Goal: Transaction & Acquisition: Purchase product/service

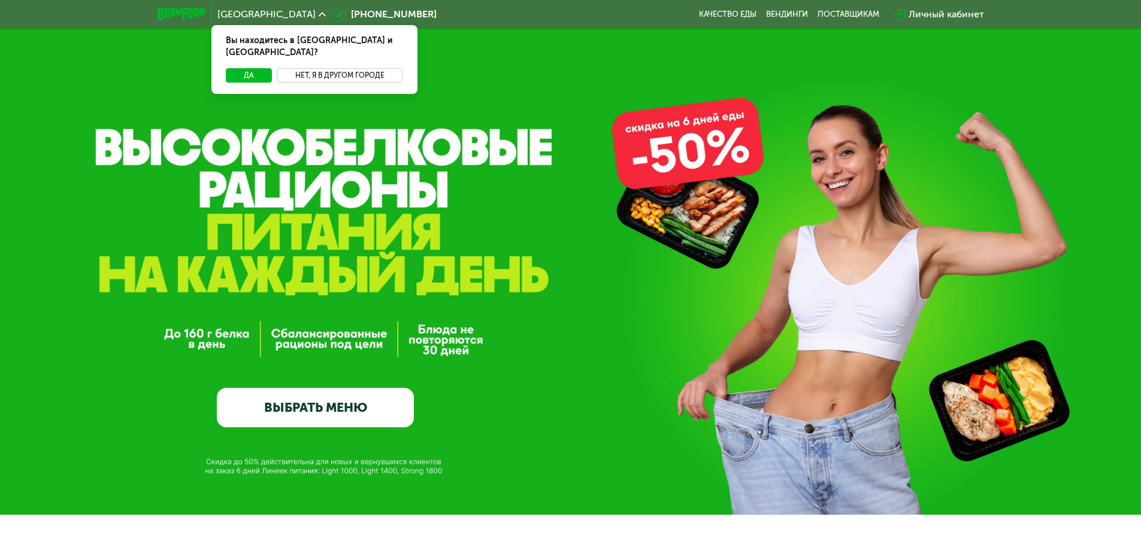
click at [343, 68] on button "Нет, я в другом городе" at bounding box center [340, 75] width 126 height 14
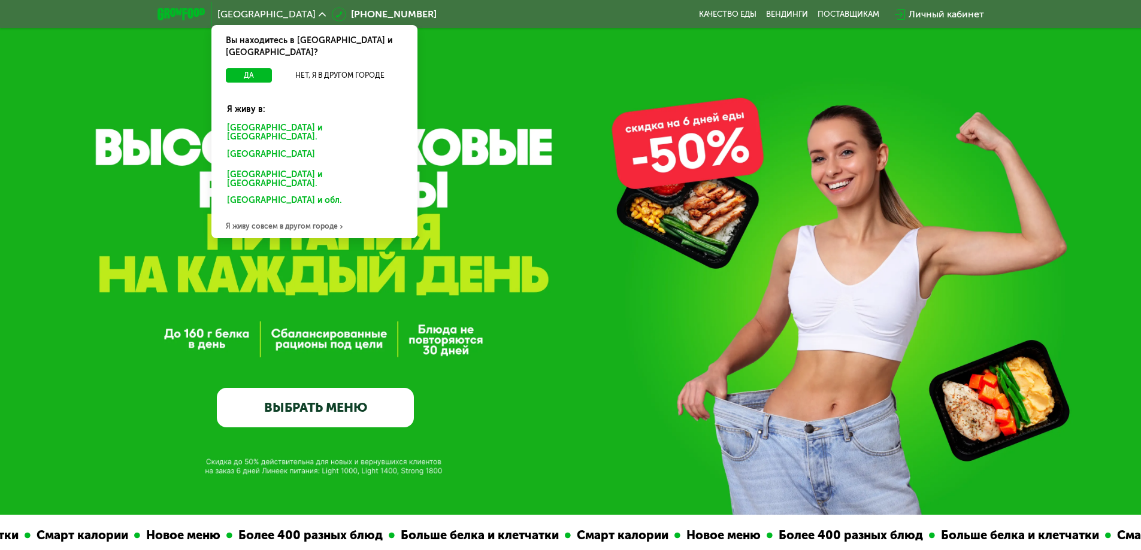
click at [311, 120] on div "Санкт-Петербурге и обл." at bounding box center [315, 132] width 192 height 25
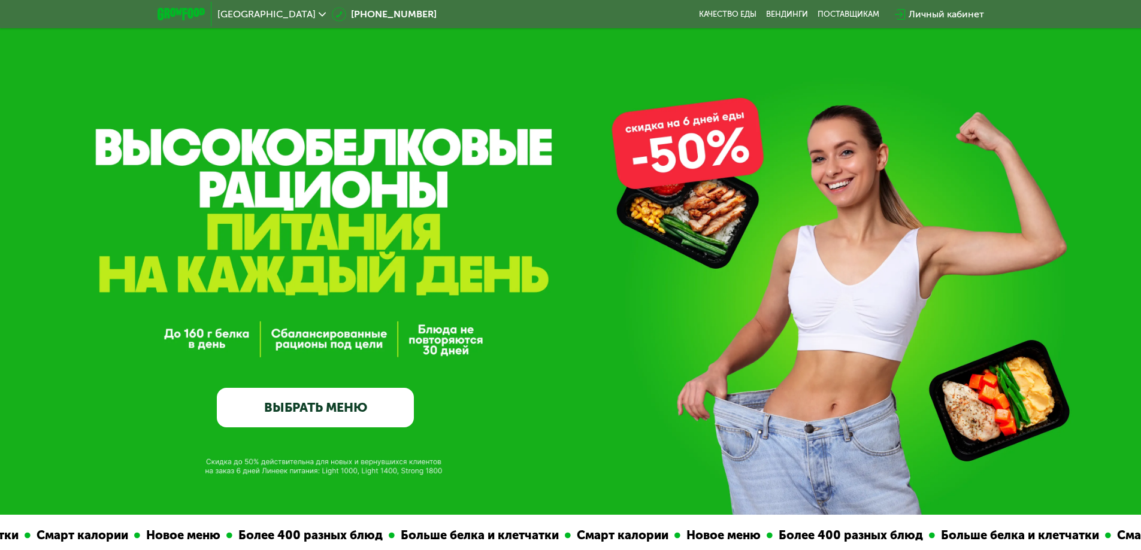
click at [333, 411] on link "ВЫБРАТЬ МЕНЮ" at bounding box center [315, 408] width 197 height 40
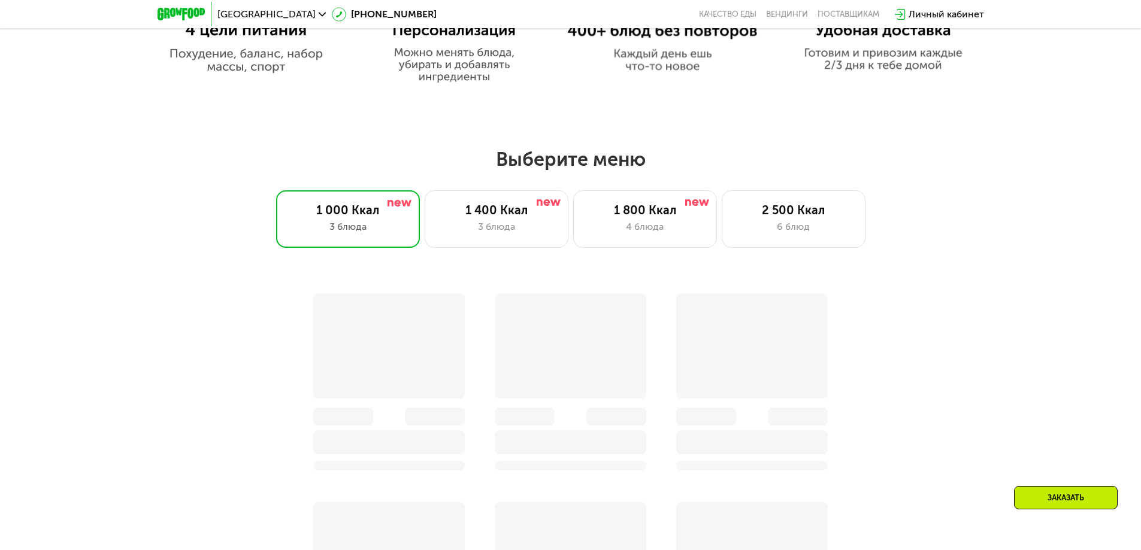
scroll to position [993, 0]
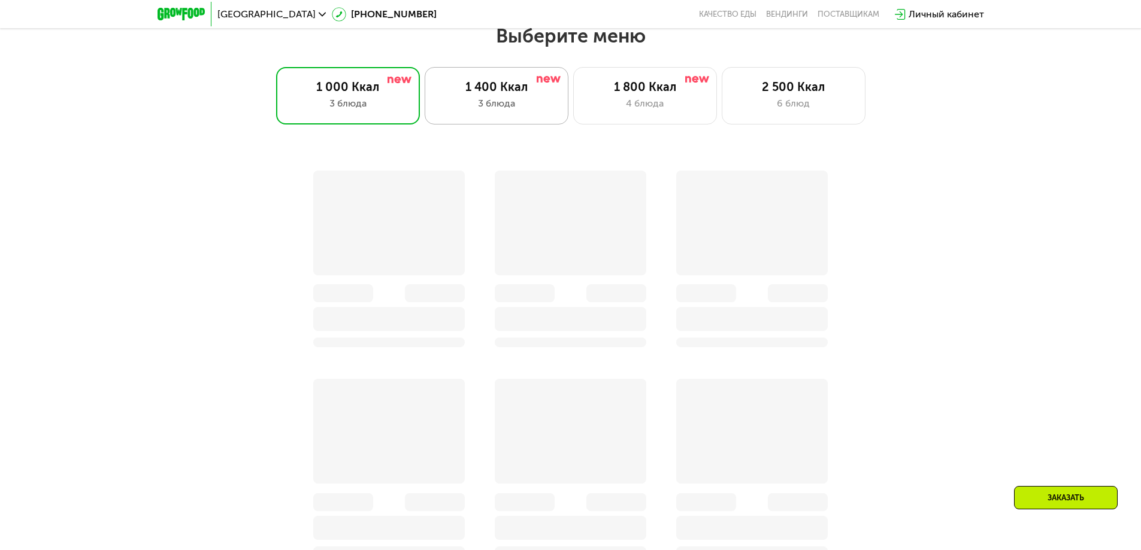
click at [514, 102] on div "3 блюда" at bounding box center [496, 103] width 119 height 14
click at [639, 107] on div "4 блюда" at bounding box center [645, 103] width 119 height 14
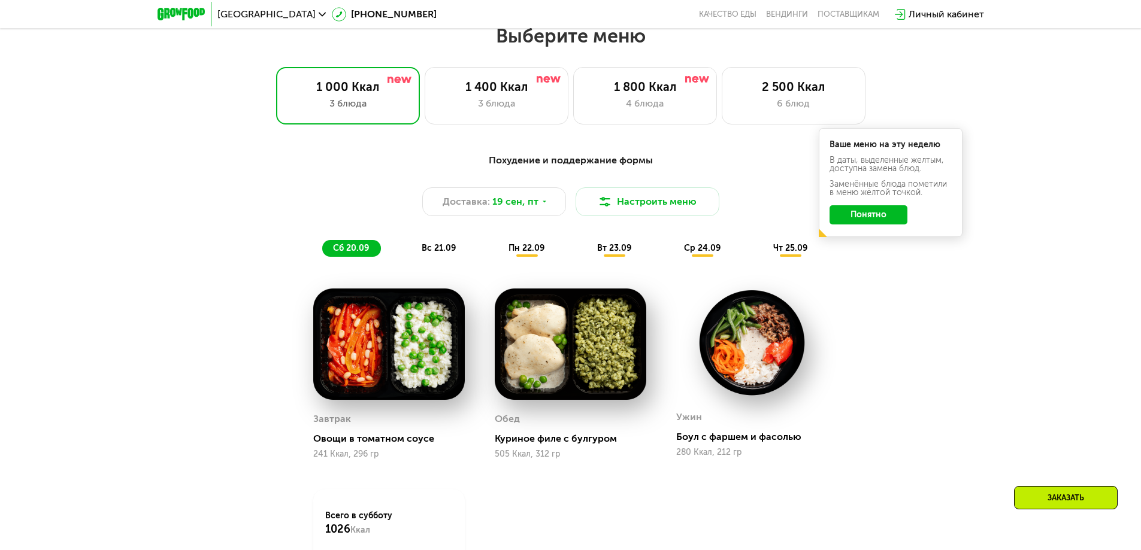
click at [849, 215] on button "Понятно" at bounding box center [868, 214] width 78 height 19
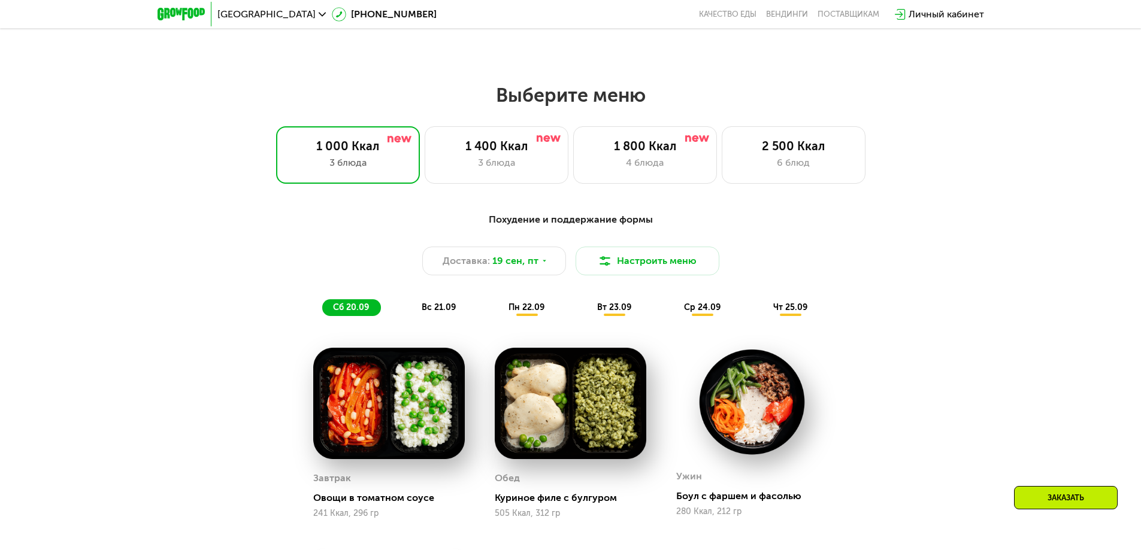
scroll to position [933, 0]
click at [638, 171] on div "4 блюда" at bounding box center [645, 163] width 119 height 14
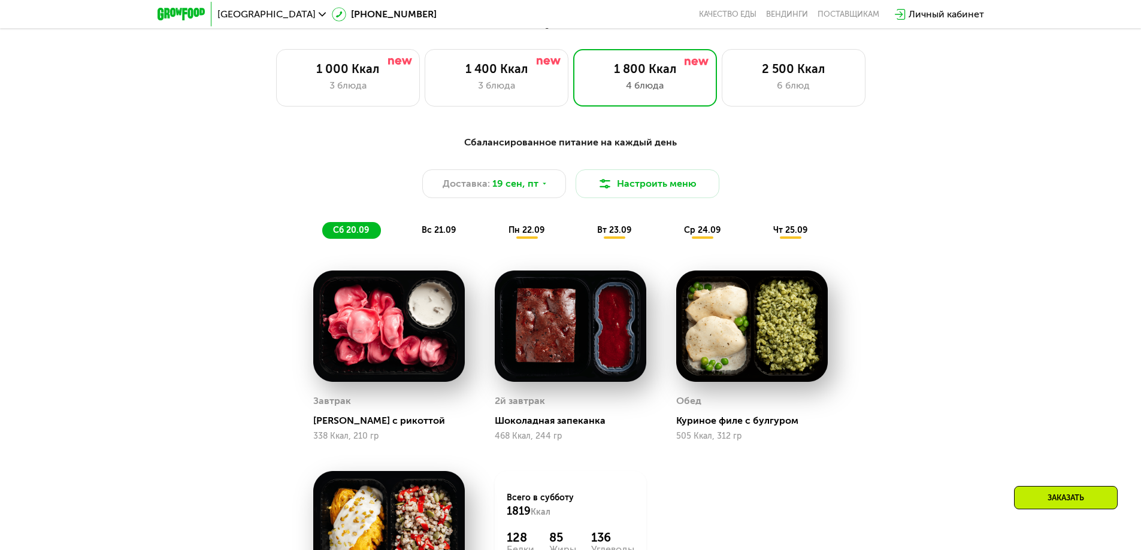
scroll to position [993, 0]
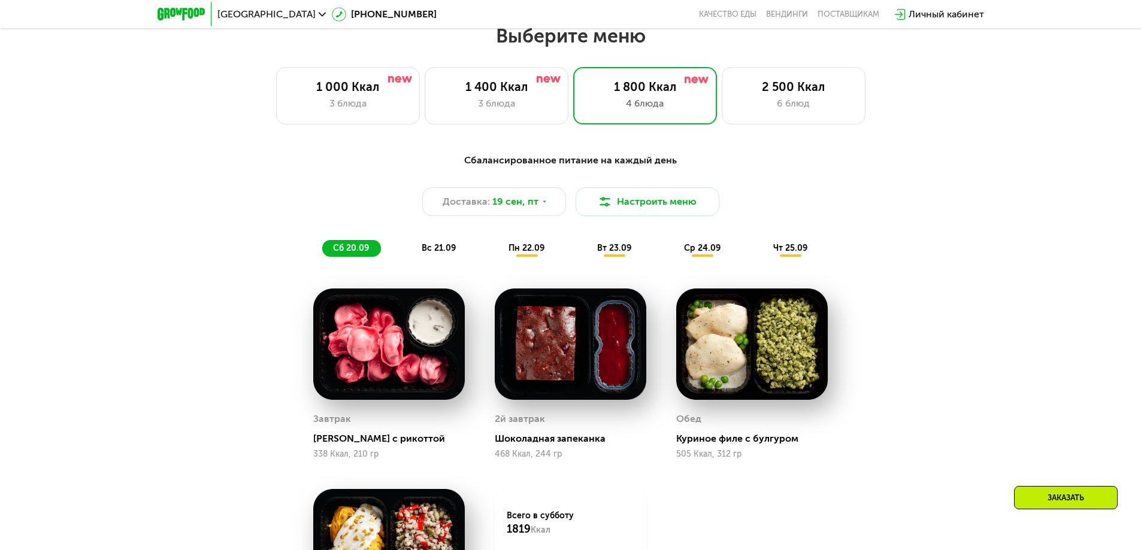
click at [430, 240] on div "Сбалансированное питание на каждый день Доставка: 19 сен, пт Настроить меню сб …" at bounding box center [570, 205] width 709 height 104
click at [434, 247] on span "вс 21.09" at bounding box center [439, 248] width 34 height 10
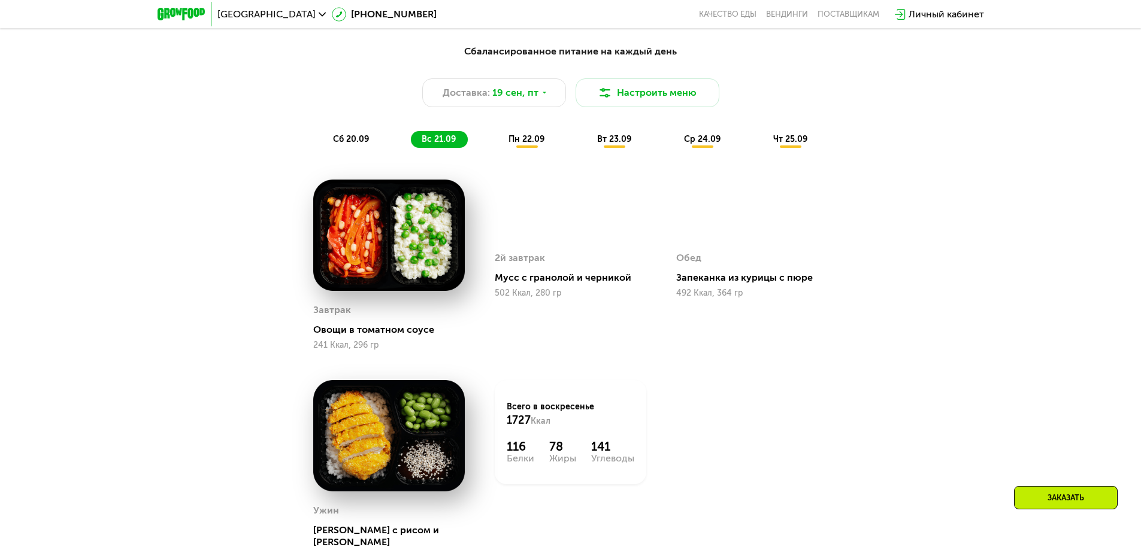
scroll to position [1112, 0]
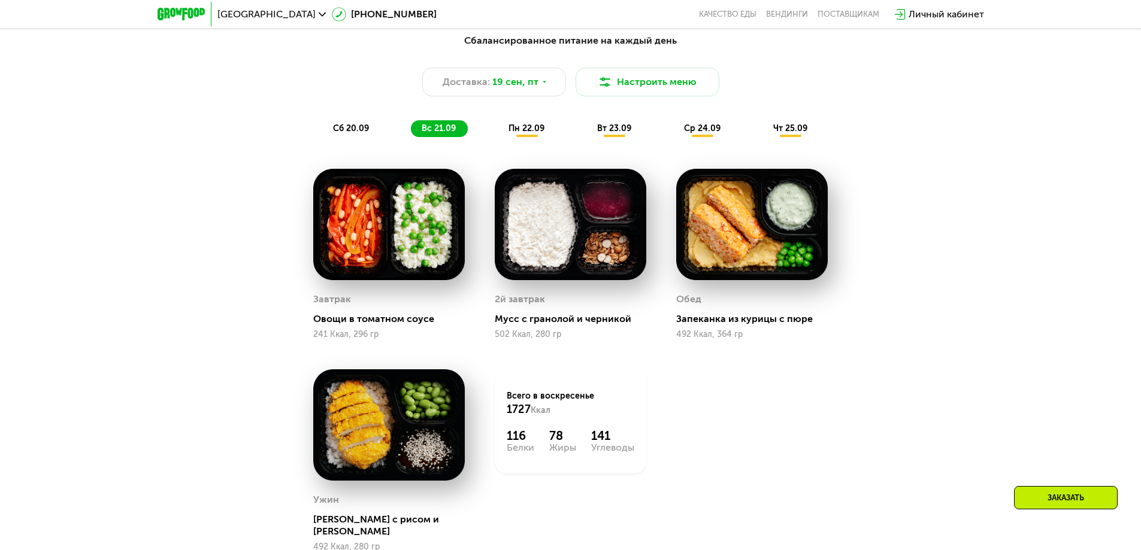
click at [520, 127] on span "пн 22.09" at bounding box center [526, 128] width 36 height 10
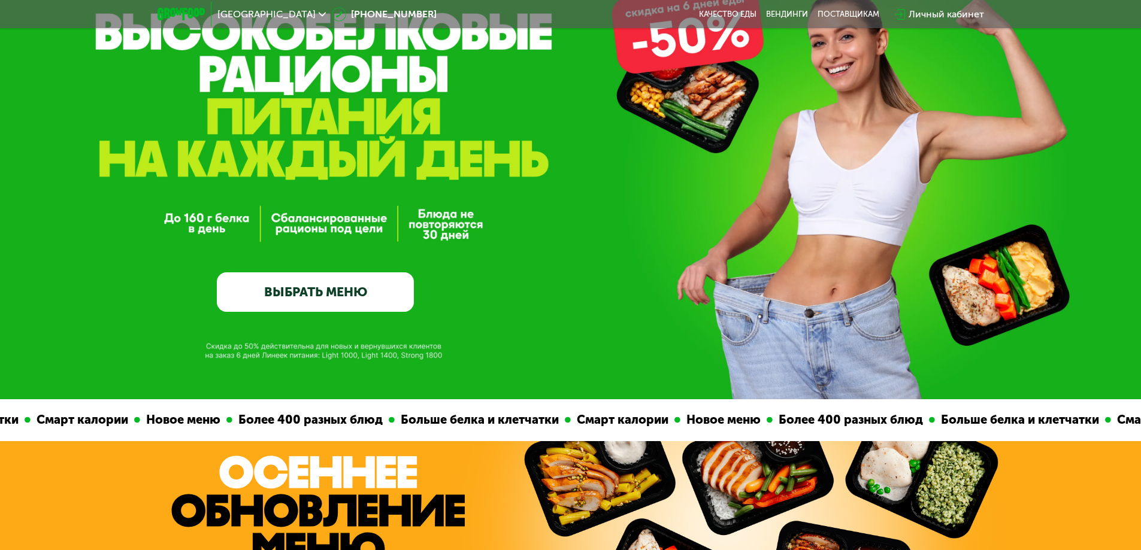
scroll to position [0, 0]
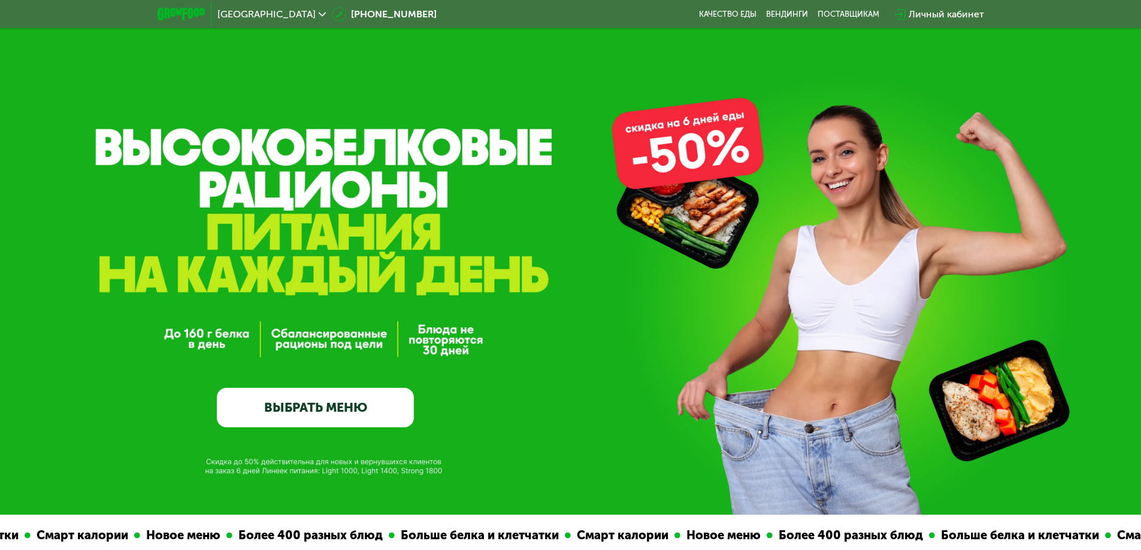
click at [276, 413] on link "ВЫБРАТЬ МЕНЮ" at bounding box center [315, 408] width 197 height 40
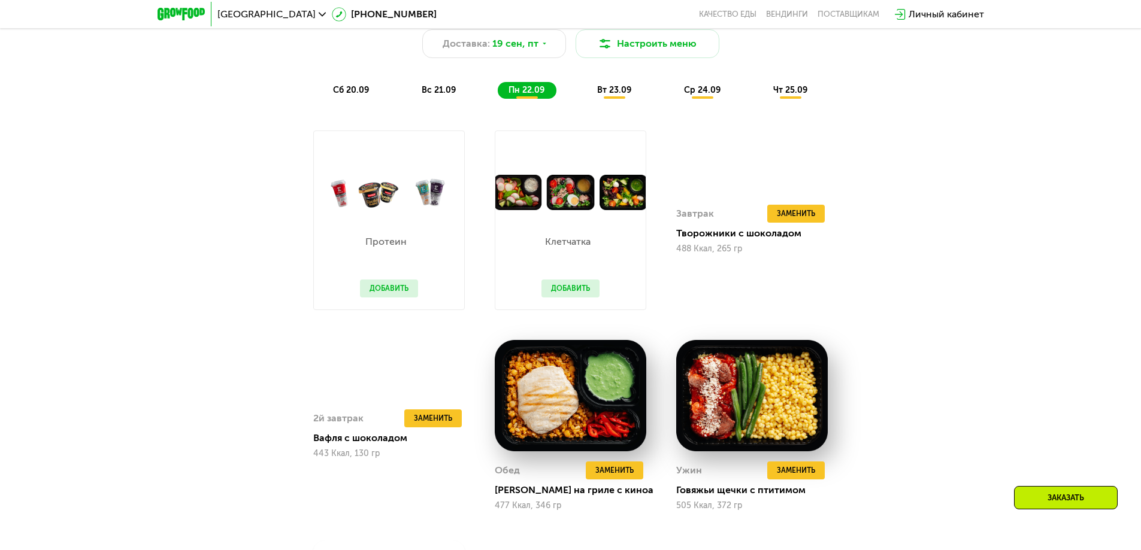
scroll to position [1172, 0]
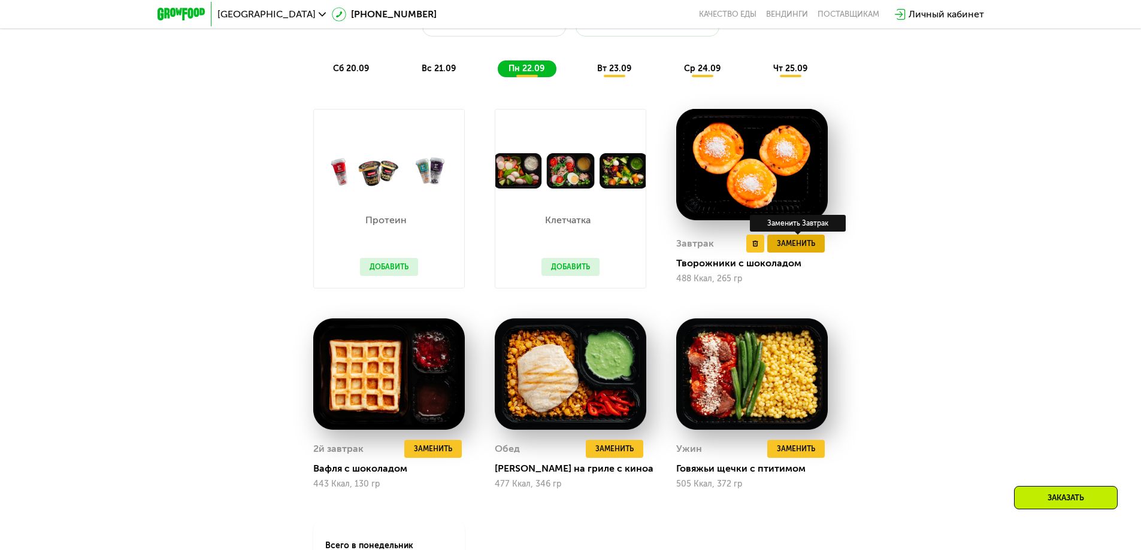
click at [816, 248] on button "Заменить" at bounding box center [795, 244] width 57 height 18
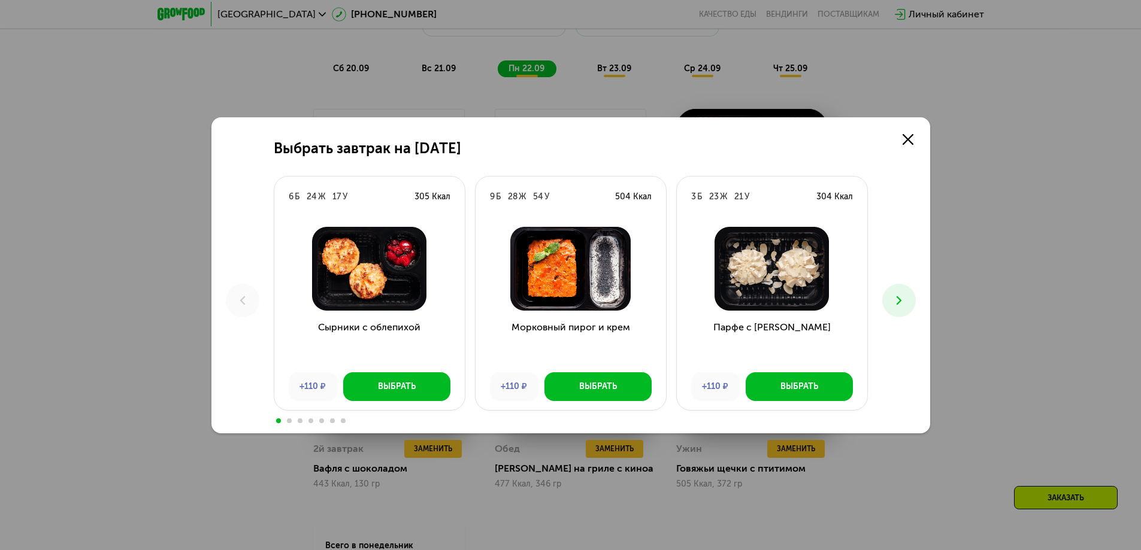
click at [905, 300] on icon at bounding box center [899, 300] width 14 height 14
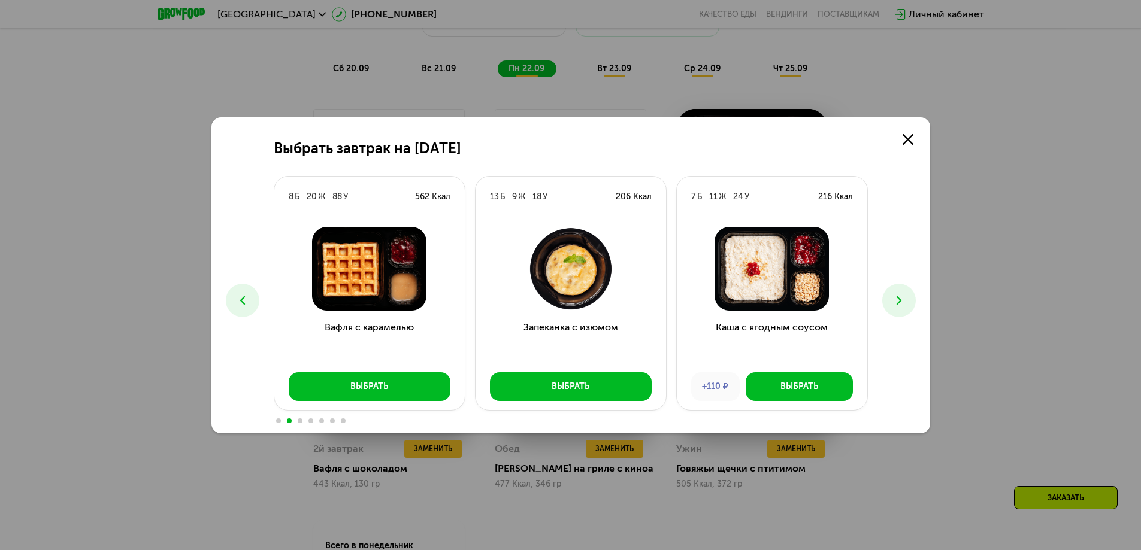
click at [905, 300] on icon at bounding box center [899, 300] width 14 height 14
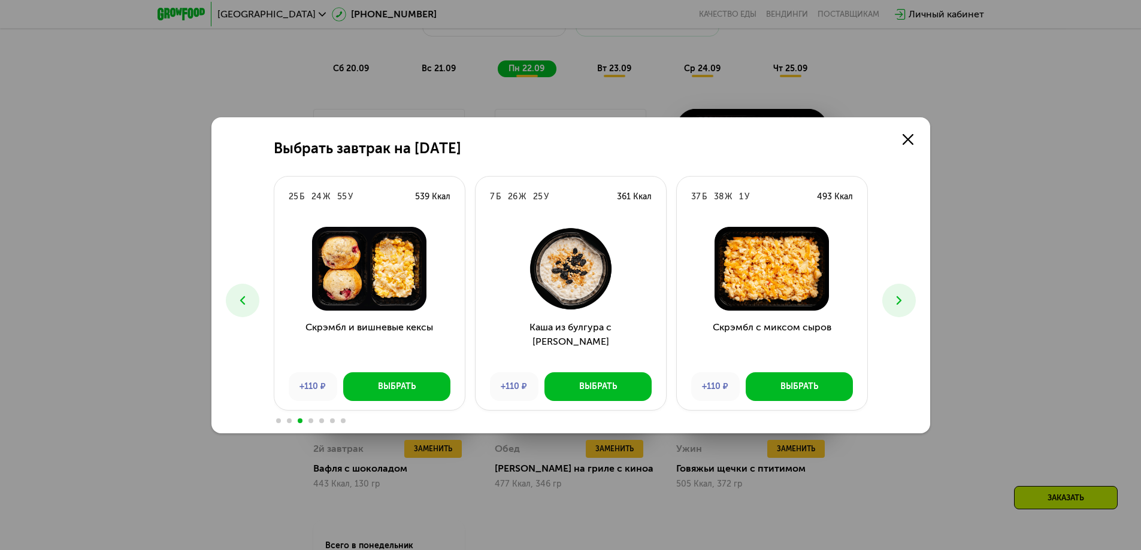
click at [905, 300] on icon at bounding box center [899, 300] width 14 height 14
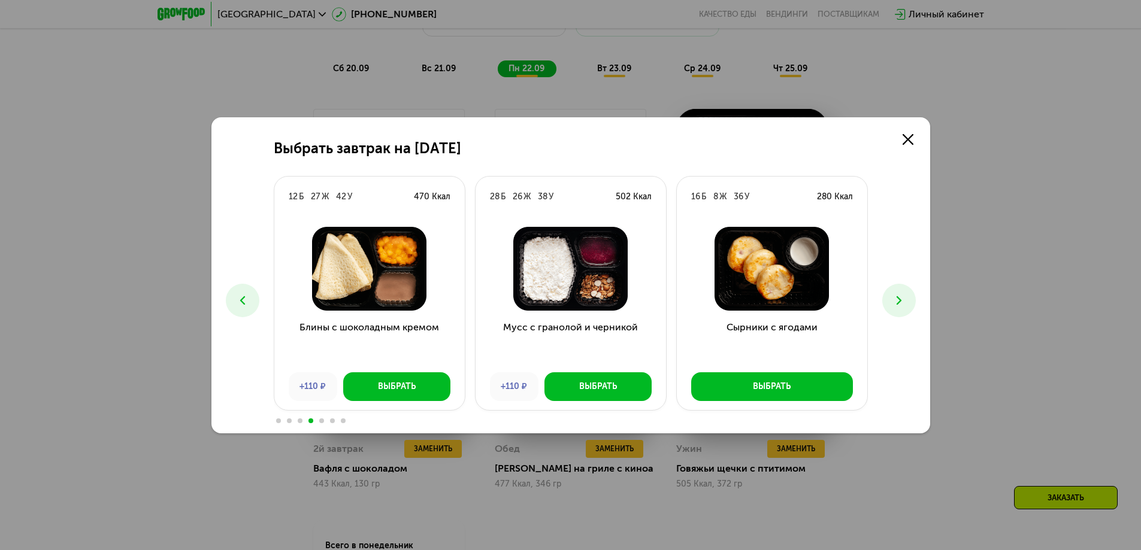
click at [920, 114] on div "Выбрать завтрак на 22 сентября 6 Б 24 Ж 17 У 305 Ккал Сырники с облепихой +110 …" at bounding box center [570, 275] width 1141 height 550
click at [900, 172] on div "Выбрать завтрак на 22 сентября 6 Б 24 Ж 17 У 305 Ккал Сырники с облепихой +110 …" at bounding box center [570, 275] width 718 height 316
click at [900, 151] on link at bounding box center [908, 140] width 24 height 24
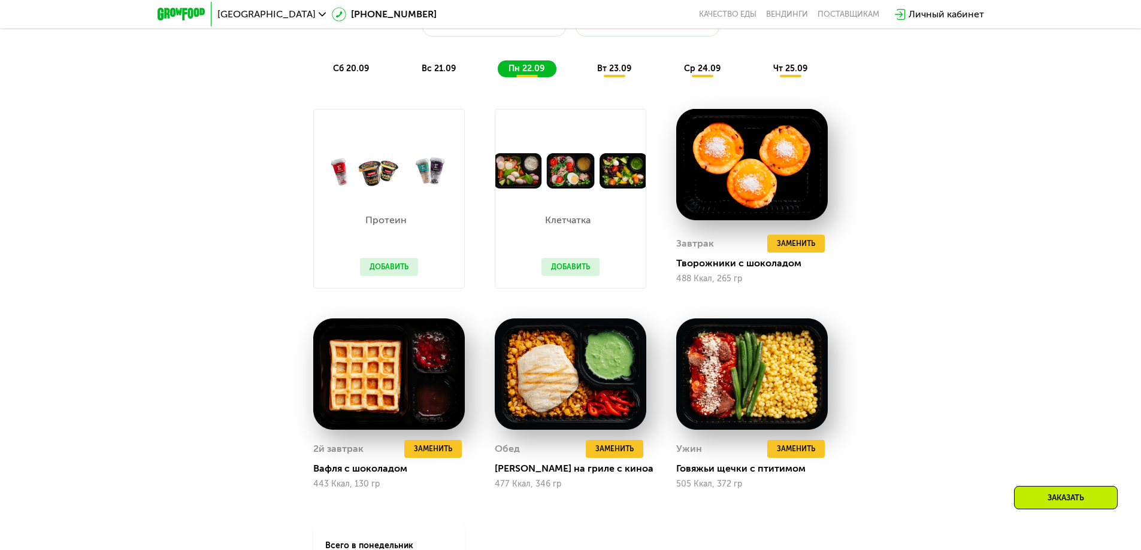
click at [404, 276] on button "Добавить" at bounding box center [389, 267] width 58 height 18
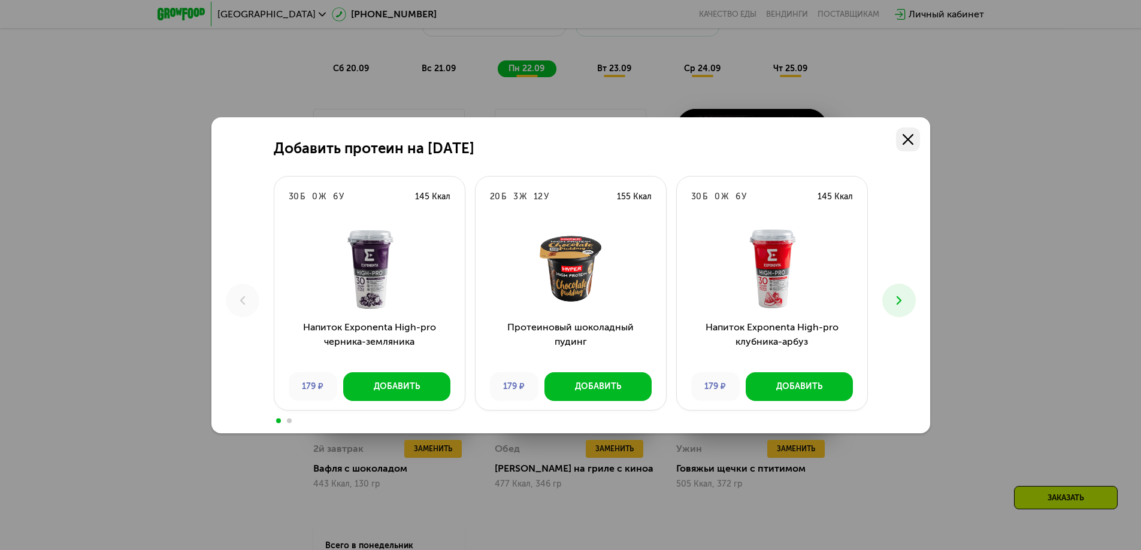
click at [912, 131] on link at bounding box center [908, 140] width 24 height 24
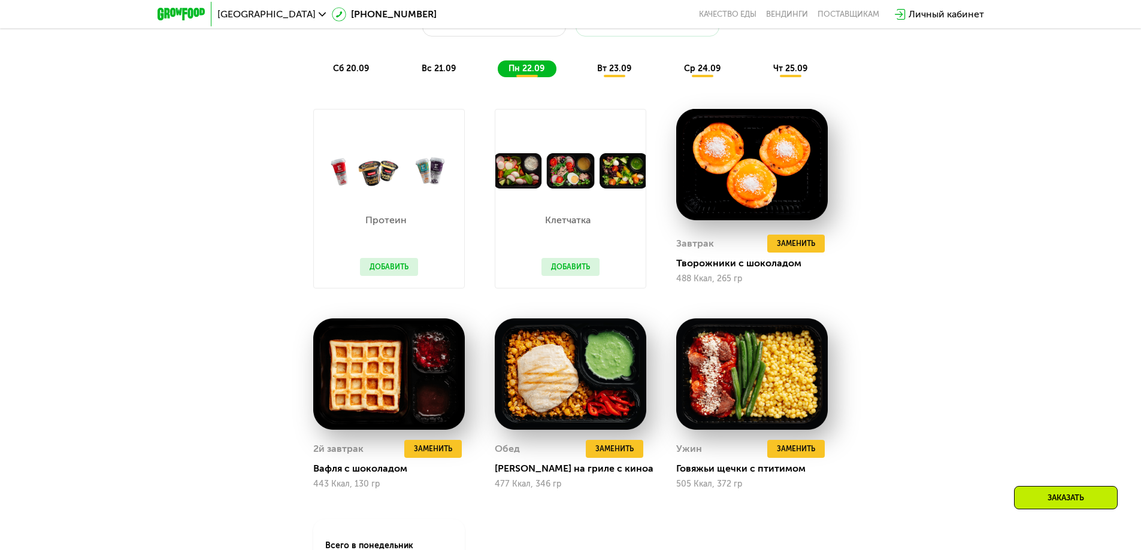
click at [568, 270] on button "Добавить" at bounding box center [570, 267] width 58 height 18
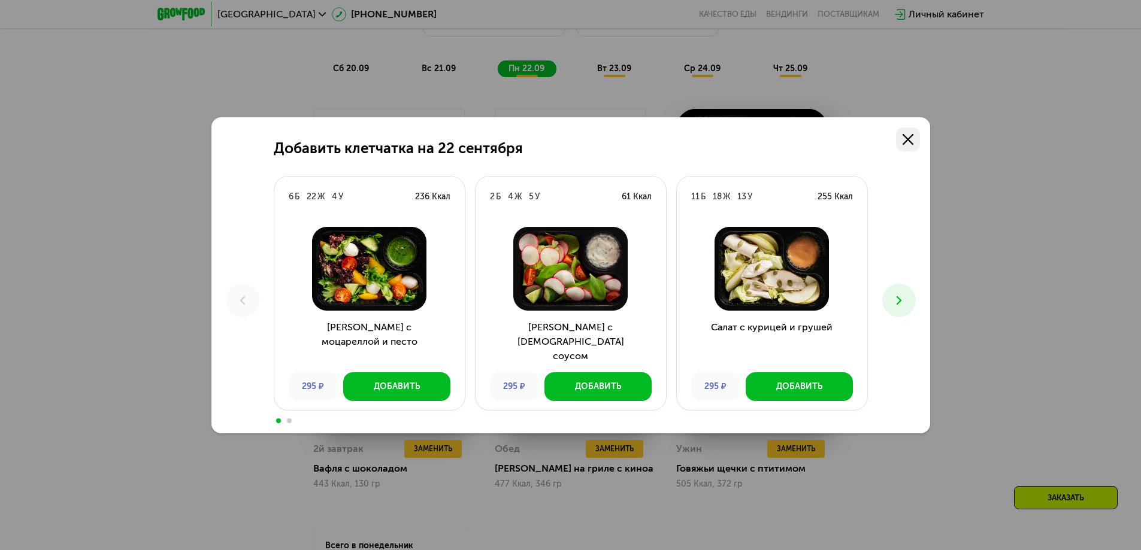
click at [905, 138] on icon at bounding box center [907, 139] width 11 height 11
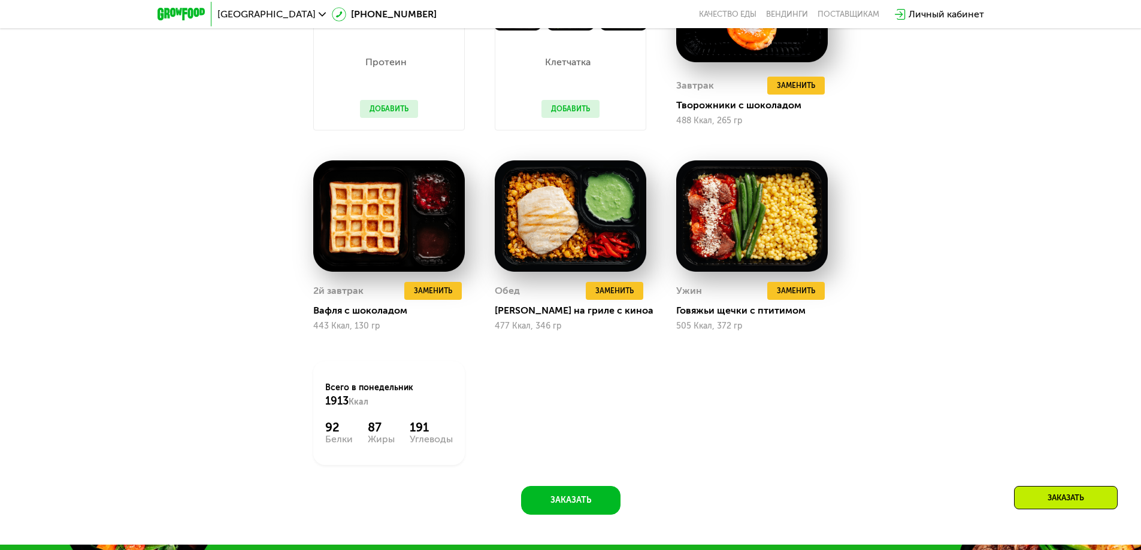
scroll to position [1352, 0]
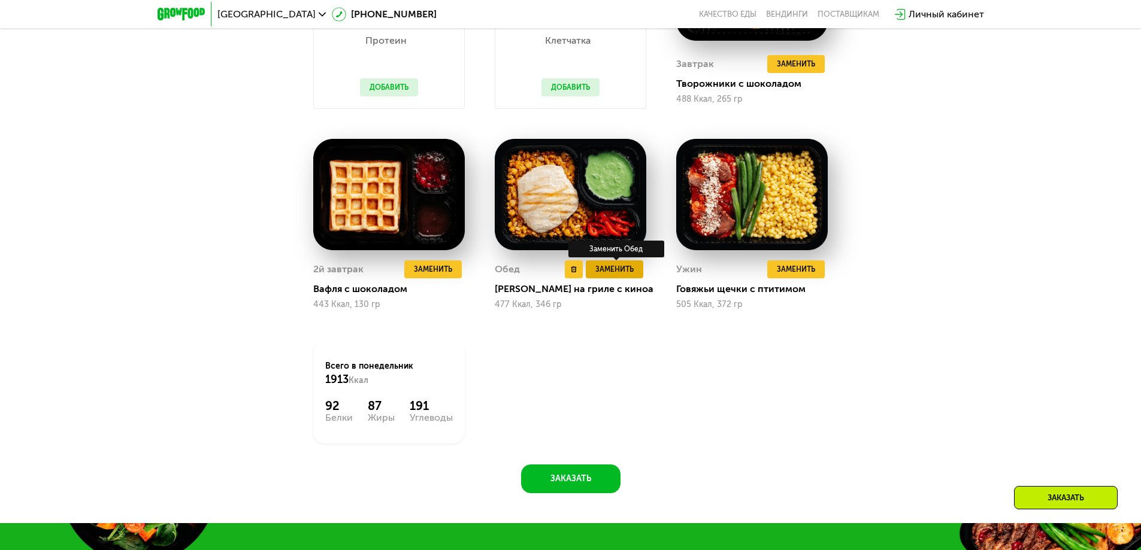
click at [627, 278] on button "Заменить" at bounding box center [614, 269] width 57 height 18
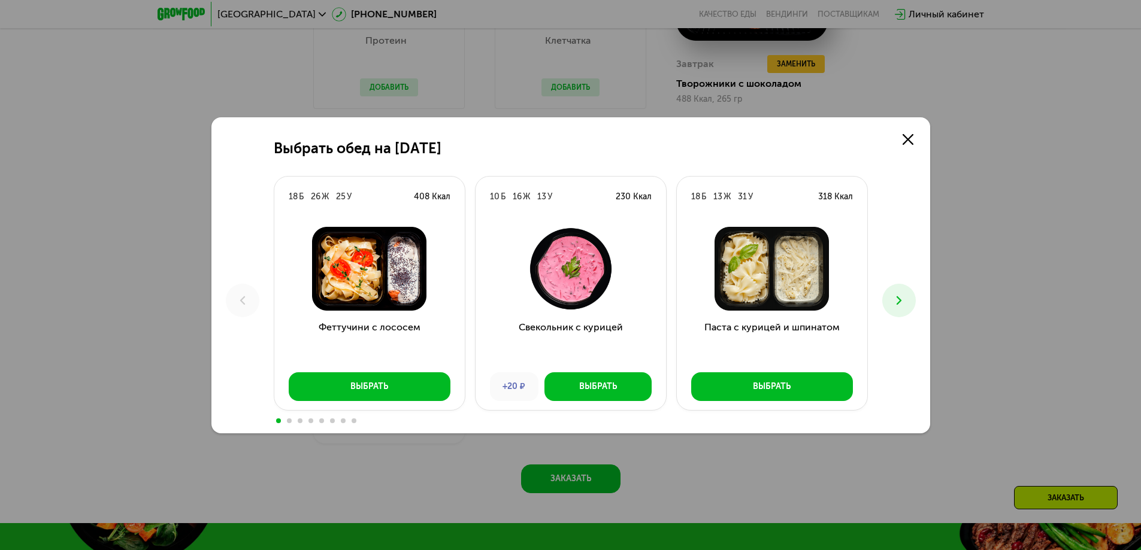
click at [889, 298] on button at bounding box center [899, 301] width 34 height 34
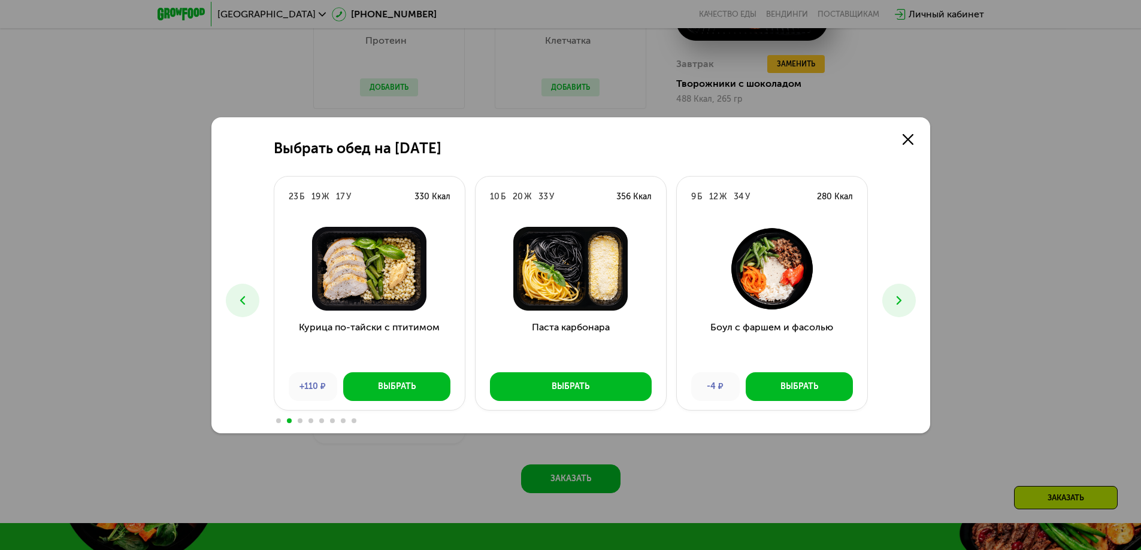
click at [889, 298] on button at bounding box center [899, 301] width 34 height 34
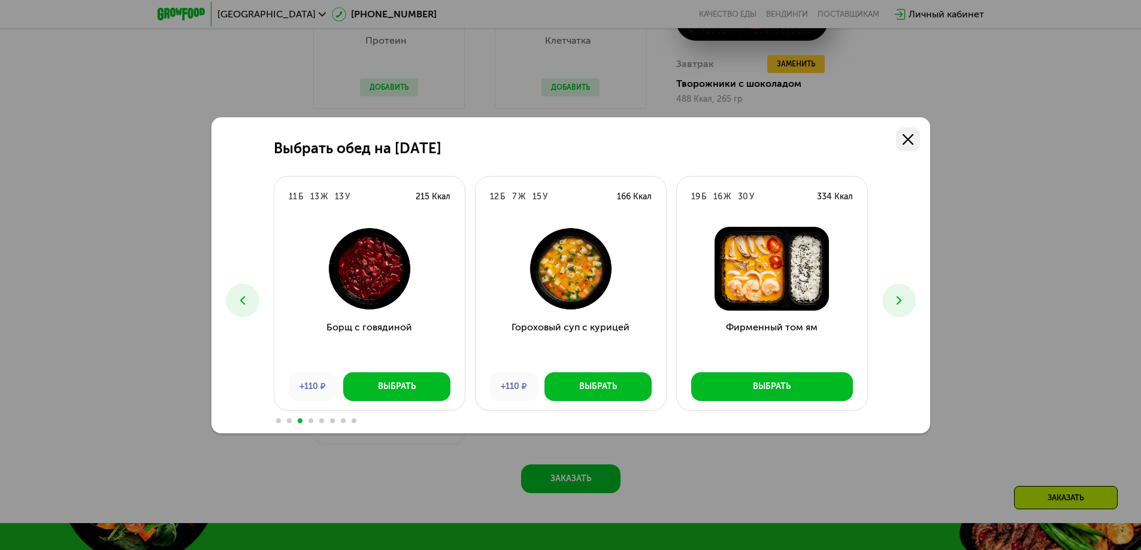
click at [912, 141] on icon at bounding box center [907, 139] width 11 height 11
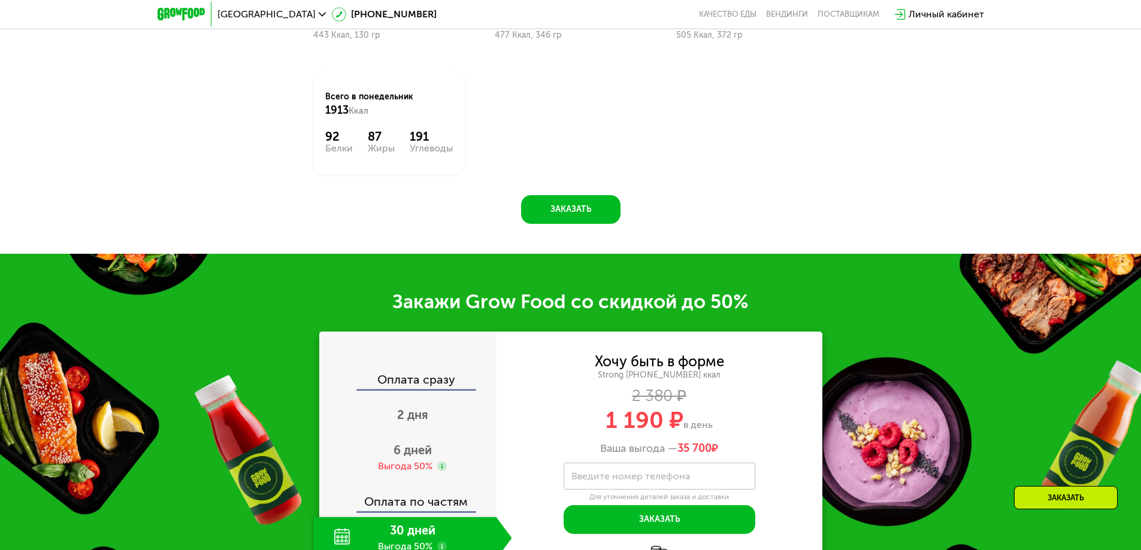
scroll to position [1711, 0]
